Goal: Task Accomplishment & Management: Use online tool/utility

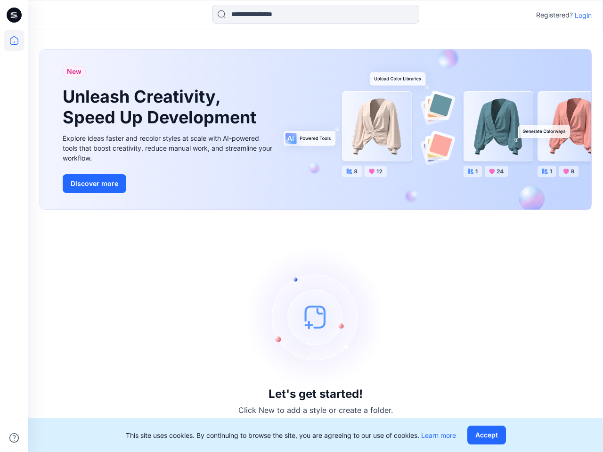
click at [301, 226] on div "Let's get started! Click New to add a style or create a folder." at bounding box center [316, 330] width 552 height 219
click at [15, 15] on icon at bounding box center [16, 15] width 4 height 0
click at [14, 41] on icon at bounding box center [14, 40] width 21 height 21
click at [14, 438] on icon at bounding box center [13, 437] width 9 height 9
click at [316, 14] on input at bounding box center [315, 14] width 207 height 19
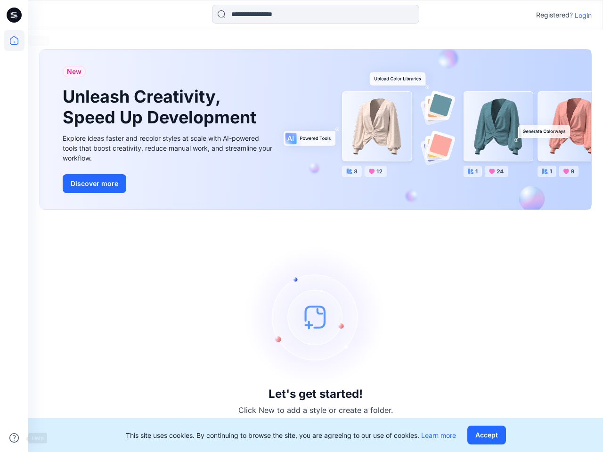
click at [583, 15] on p "Login" at bounding box center [583, 15] width 17 height 10
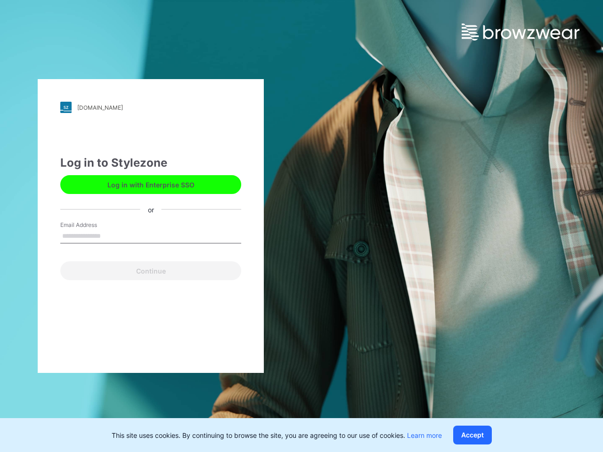
click at [488, 435] on button "Accept" at bounding box center [472, 435] width 39 height 19
